Goal: Task Accomplishment & Management: Manage account settings

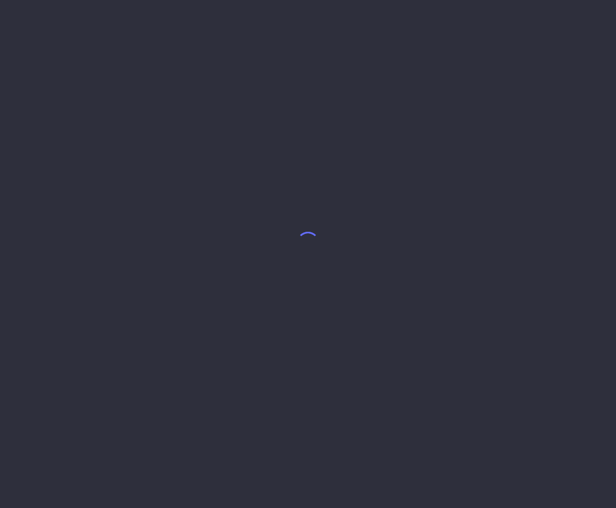
select select "5"
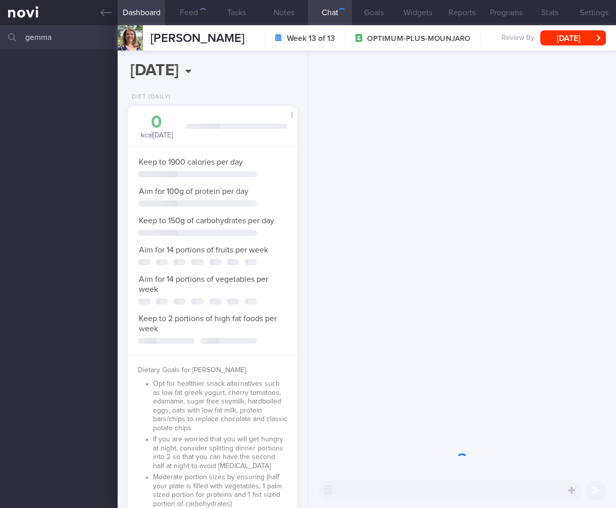
scroll to position [505010, 504952]
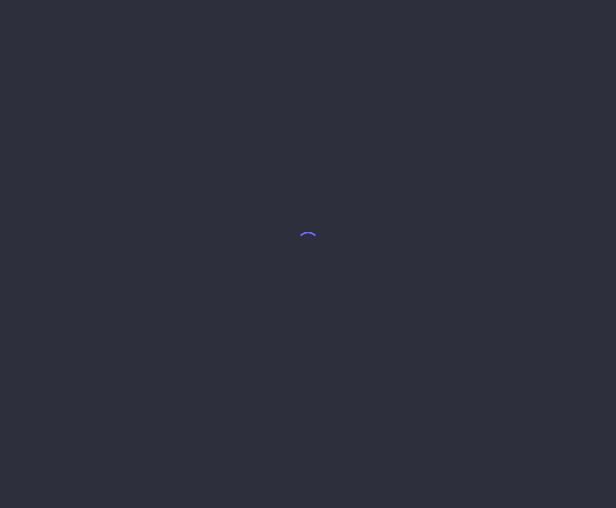
select select "7"
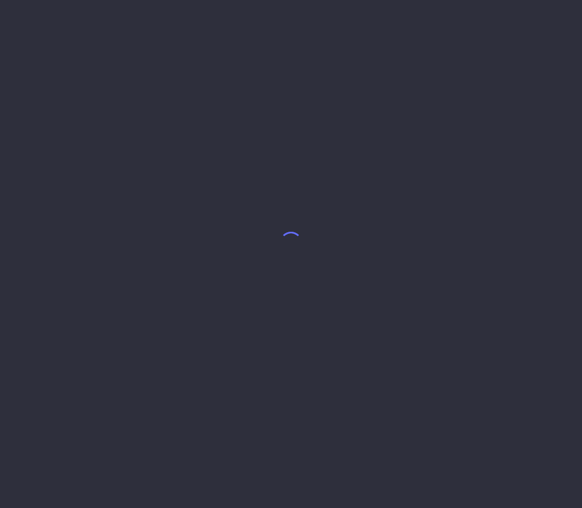
select select "7"
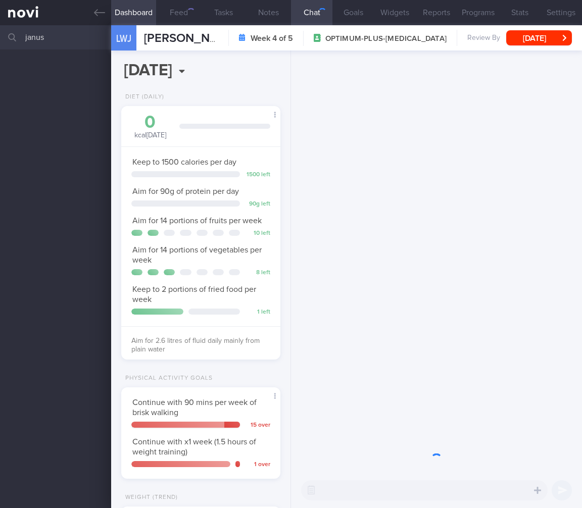
scroll to position [81, 133]
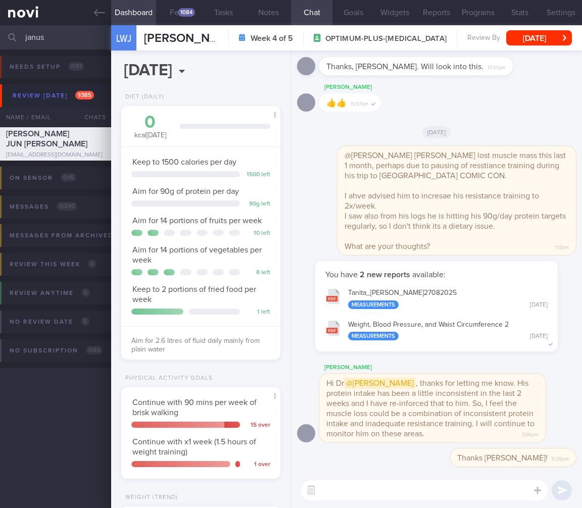
drag, startPoint x: 48, startPoint y: 35, endPoint x: -39, endPoint y: 34, distance: 87.4
click at [0, 34] on html "You are offline! Some functionality will be unavailable Patients New Users Coac…" at bounding box center [291, 254] width 582 height 508
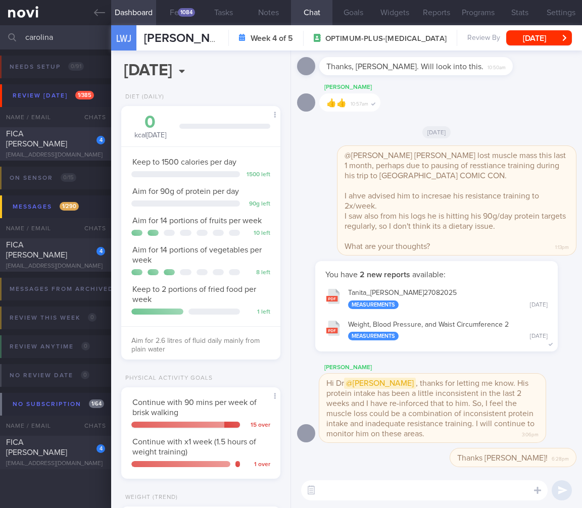
type input "carolina"
click at [47, 142] on div "FICA LUCO CAROLINA" at bounding box center [54, 139] width 96 height 20
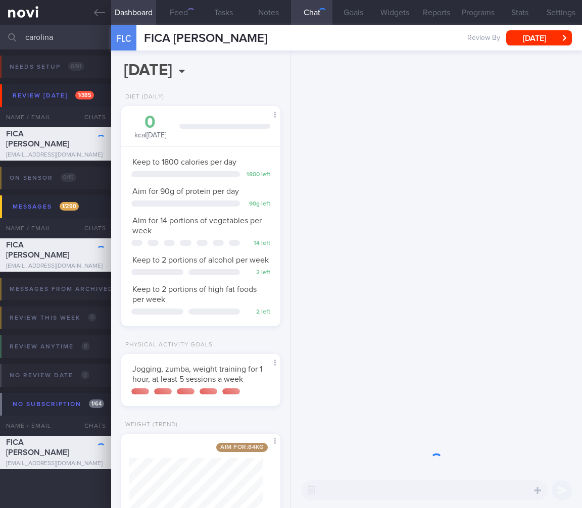
scroll to position [67, 133]
click at [516, 39] on button "Mon, 16 Jun" at bounding box center [539, 37] width 66 height 15
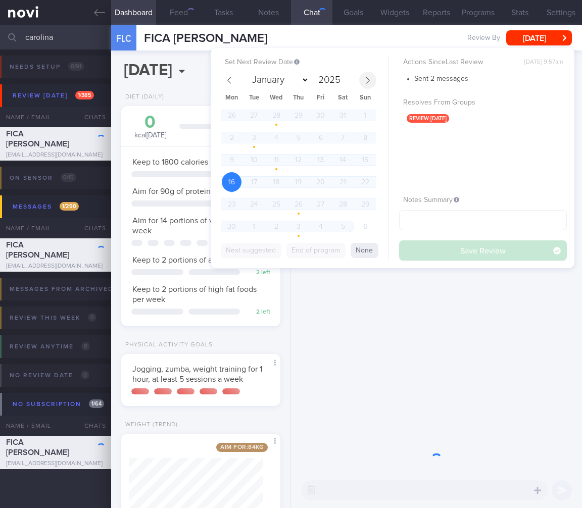
click at [372, 78] on span at bounding box center [367, 80] width 17 height 17
select select "7"
click at [323, 201] on span "29" at bounding box center [321, 204] width 20 height 20
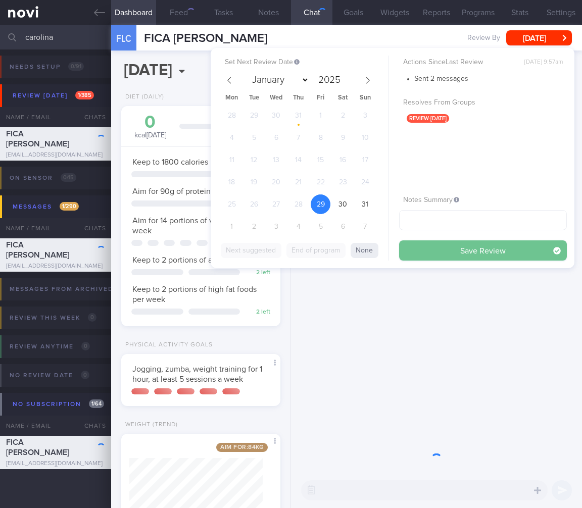
click at [456, 252] on button "Save Review" at bounding box center [483, 250] width 168 height 20
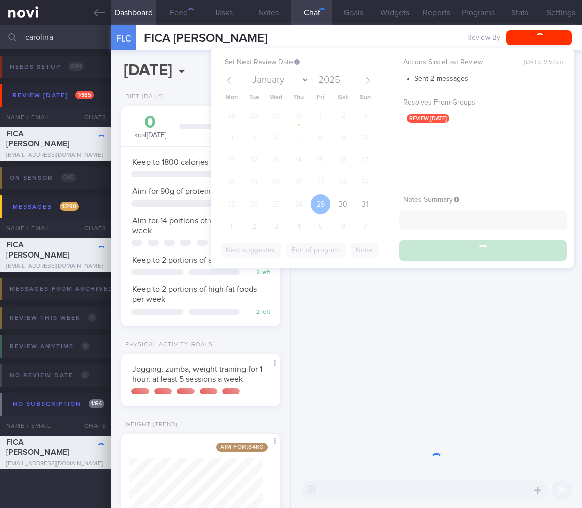
click at [238, 424] on div "2025-08-29 Fri, 29 Aug Diet (Daily) 0 kcal today Carbs Protein Fat 0 g 0 g 0 g …" at bounding box center [201, 280] width 180 height 458
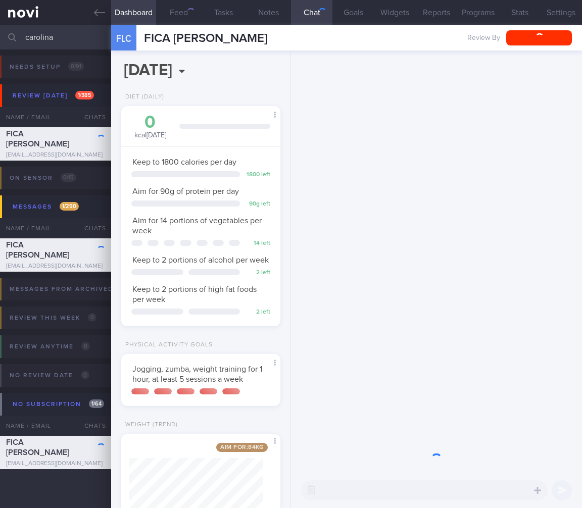
scroll to position [6, 0]
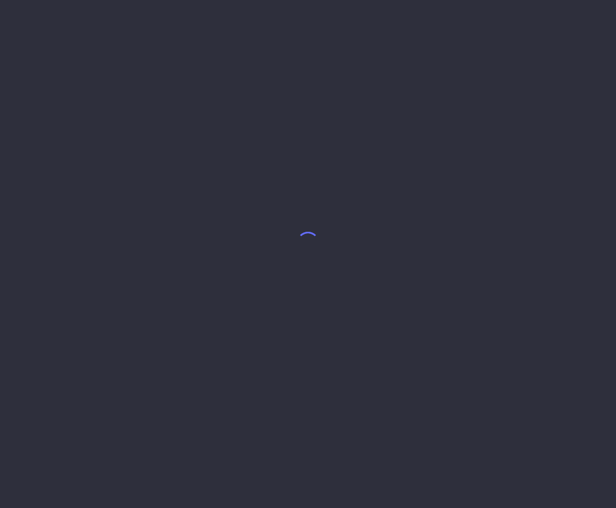
select select "6"
select select "7"
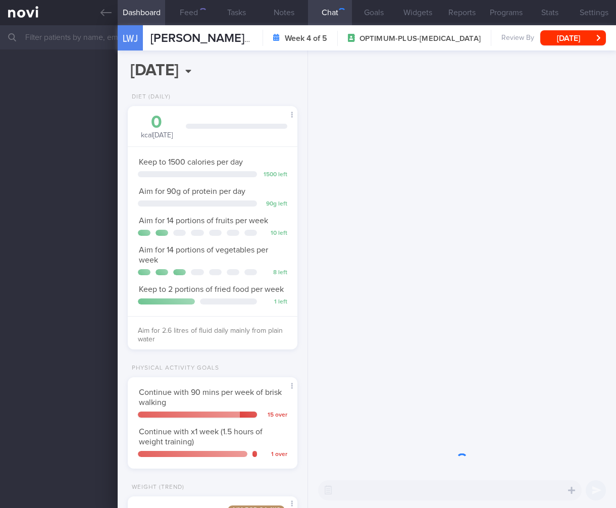
scroll to position [86, 144]
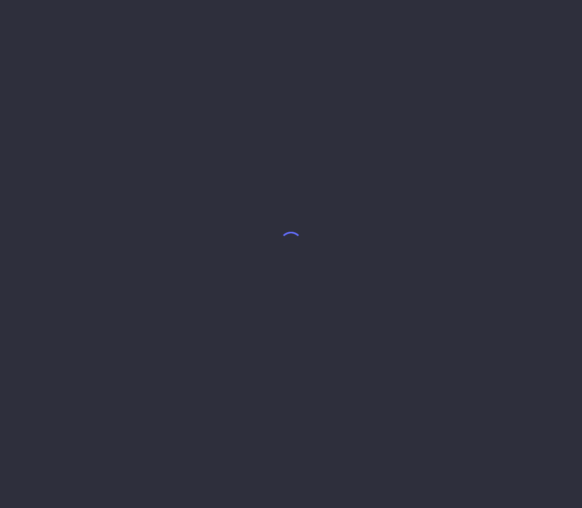
select select "7"
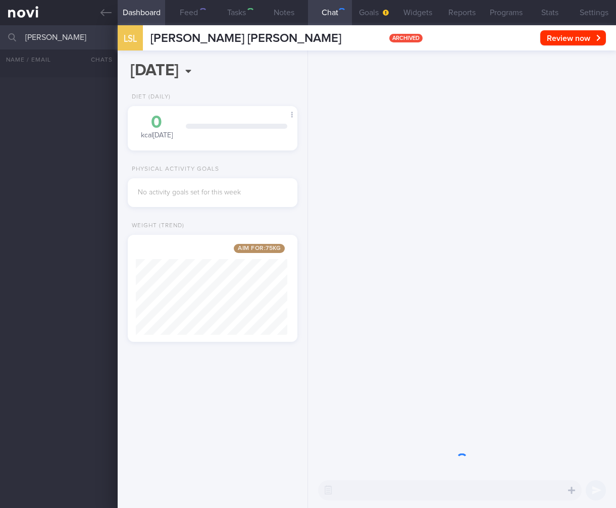
select select "7"
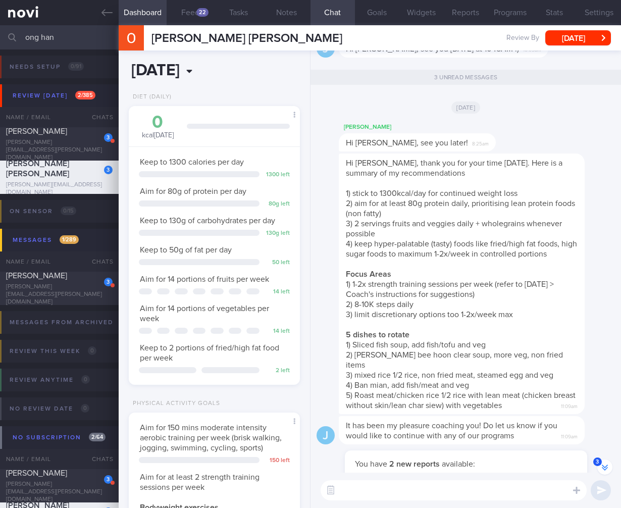
scroll to position [-55, 0]
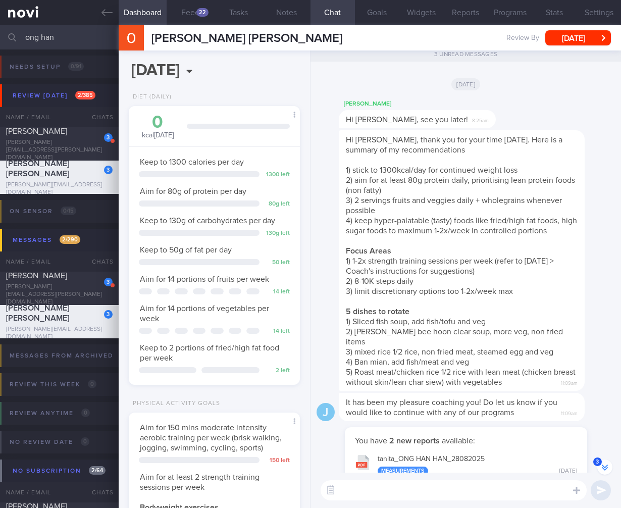
drag, startPoint x: 67, startPoint y: 37, endPoint x: -106, endPoint y: 25, distance: 173.7
click at [0, 25] on html "You are offline! Some functionality will be unavailable Patients New Users Coac…" at bounding box center [310, 254] width 621 height 508
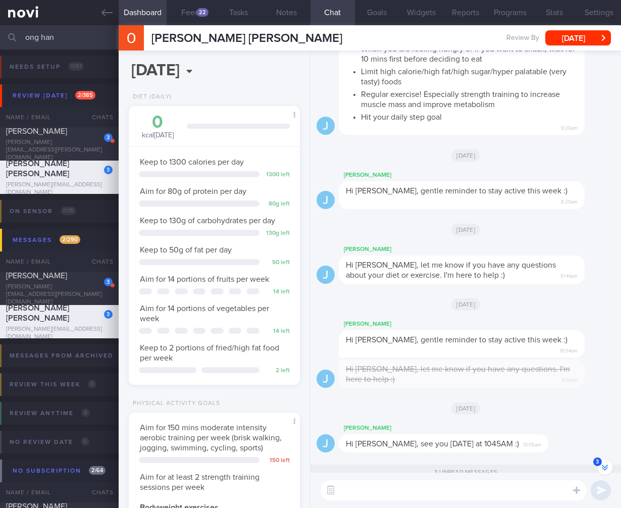
scroll to position [-577, 0]
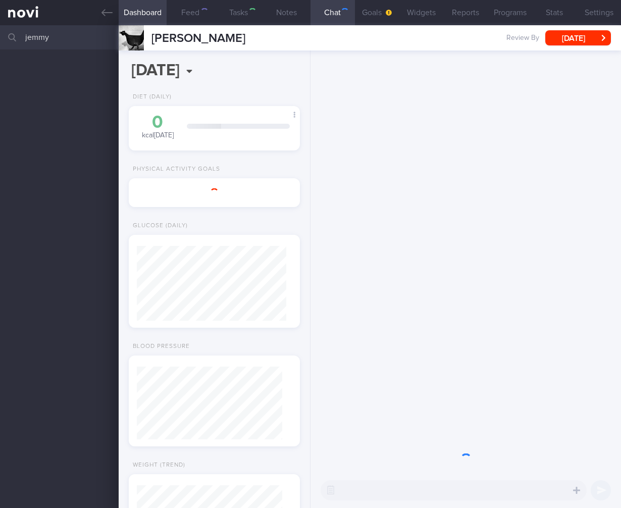
select select "7"
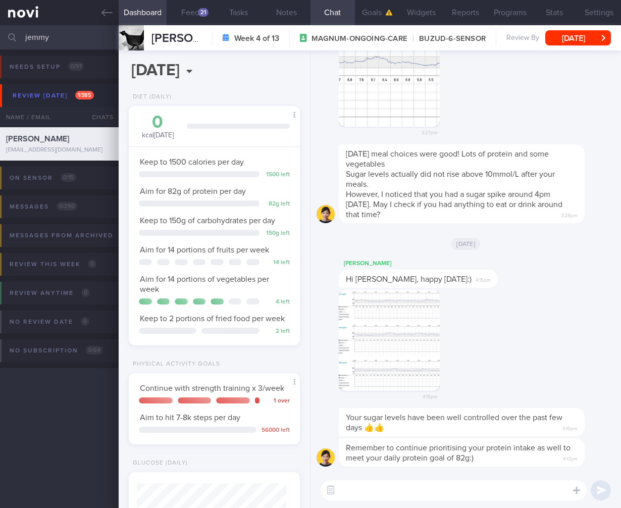
scroll to position [87, 145]
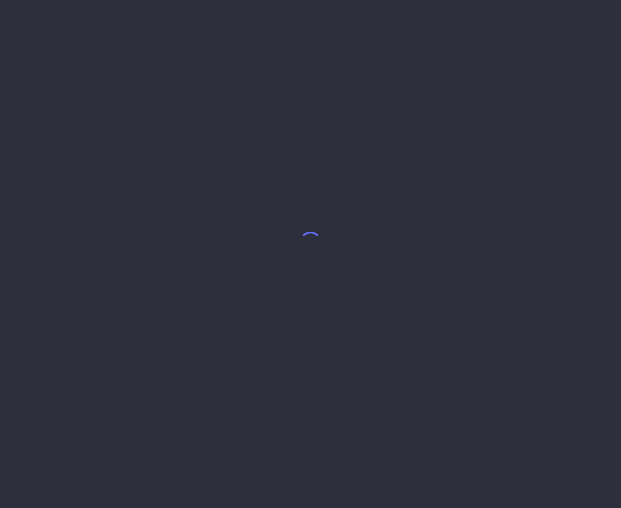
select select "7"
select select "6"
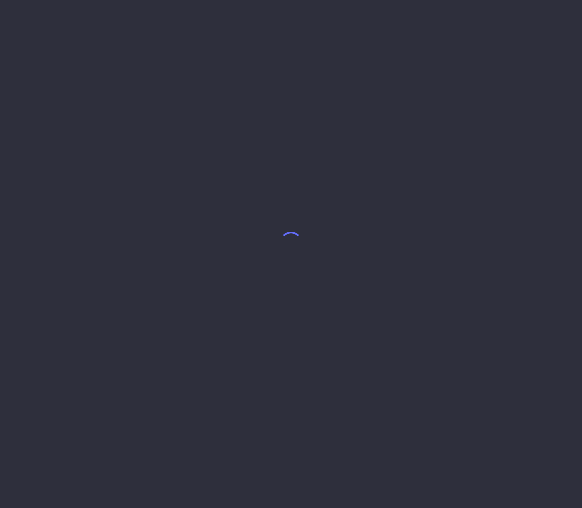
select select "7"
